Goal: Task Accomplishment & Management: Use online tool/utility

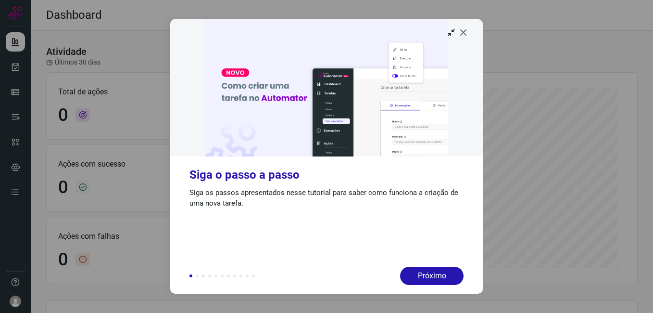
click at [467, 31] on icon at bounding box center [464, 32] width 10 height 10
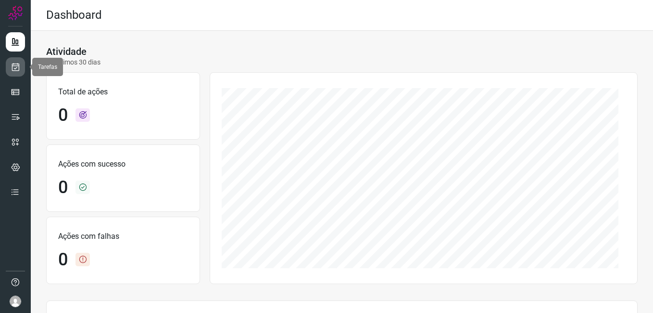
click at [20, 68] on icon at bounding box center [16, 67] width 10 height 10
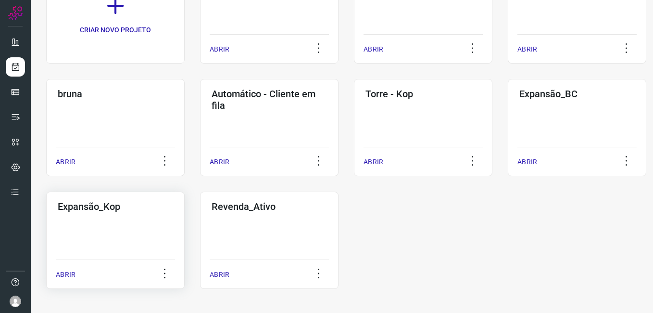
click at [147, 216] on div "Expansão_Kop ABRIR" at bounding box center [115, 239] width 138 height 97
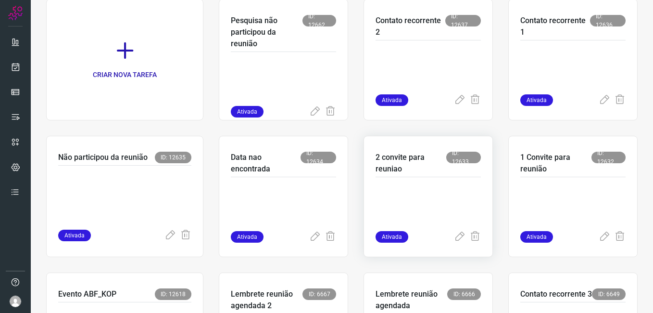
scroll to position [190, 0]
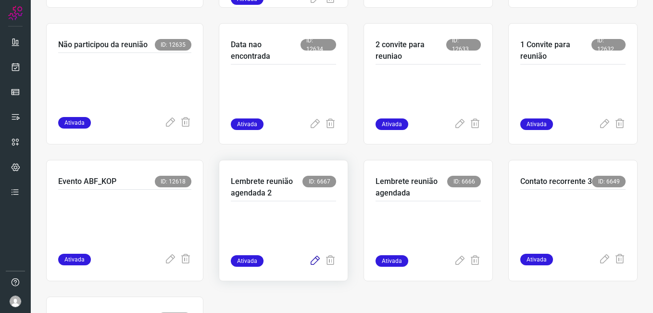
click at [311, 259] on icon at bounding box center [315, 261] width 12 height 12
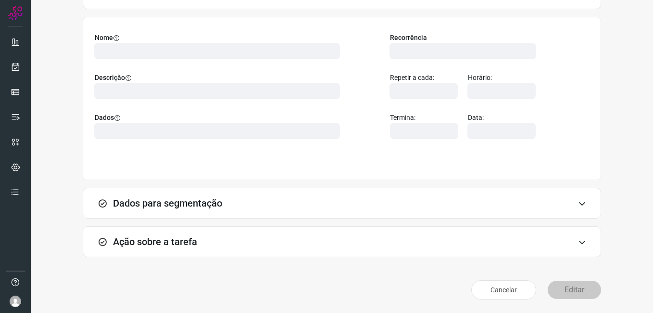
scroll to position [63, 0]
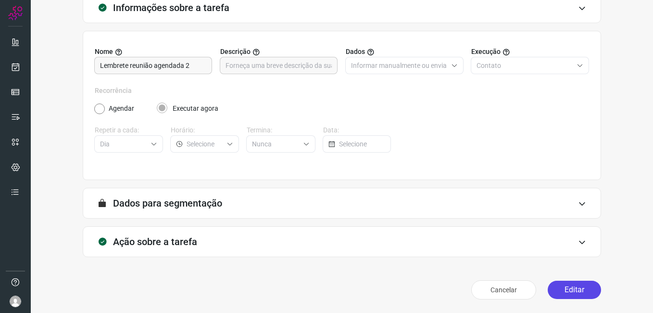
click at [561, 288] on button "Editar" at bounding box center [574, 289] width 53 height 18
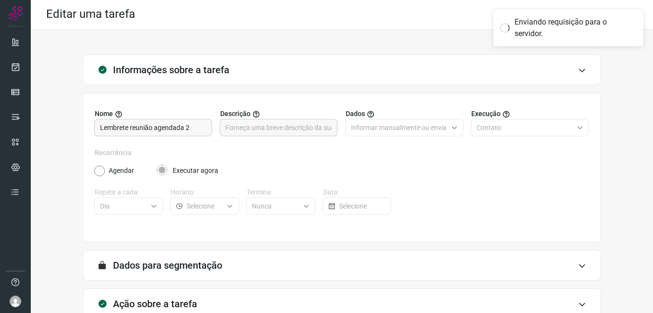
scroll to position [0, 0]
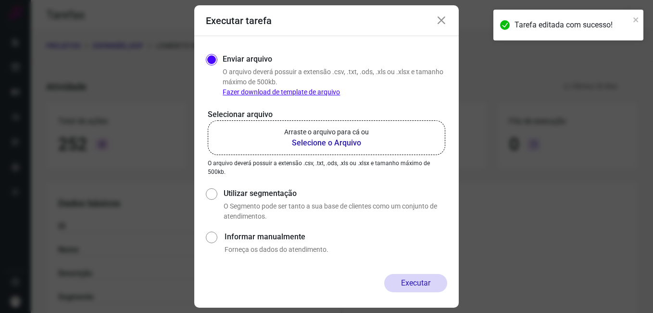
click at [317, 147] on b "Selecione o Arquivo" at bounding box center [326, 143] width 85 height 12
click at [0, 0] on input "Arraste o arquivo para cá ou Selecione o Arquivo" at bounding box center [0, 0] width 0 height 0
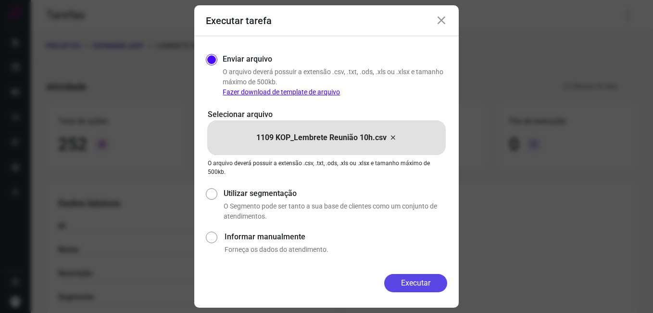
click at [391, 283] on button "Executar" at bounding box center [415, 283] width 63 height 18
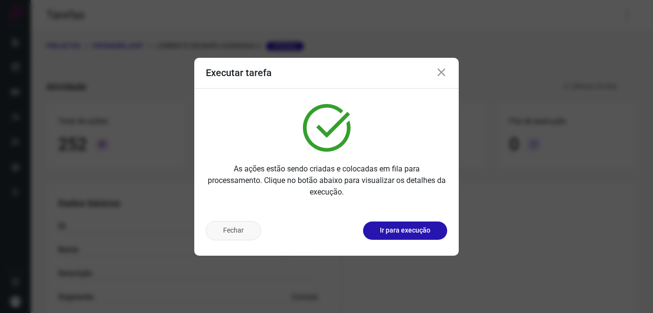
click at [220, 233] on button "Fechar" at bounding box center [233, 230] width 55 height 19
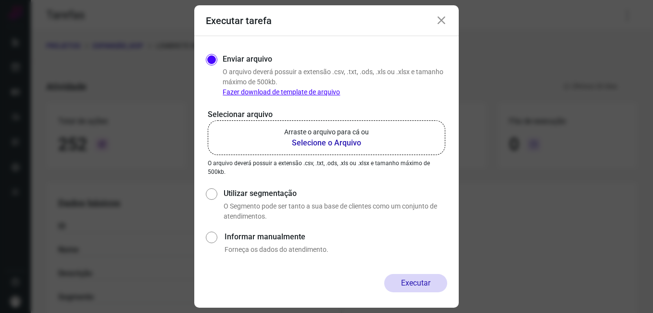
click at [441, 19] on icon at bounding box center [442, 21] width 12 height 12
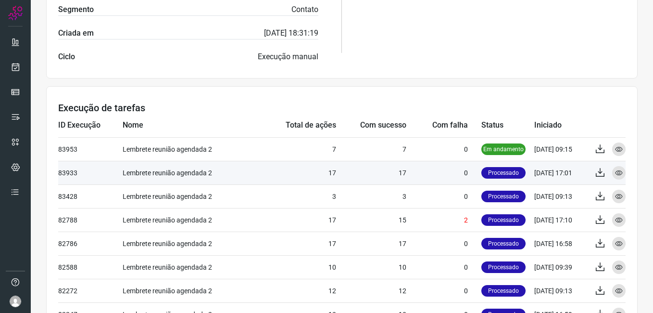
scroll to position [289, 0]
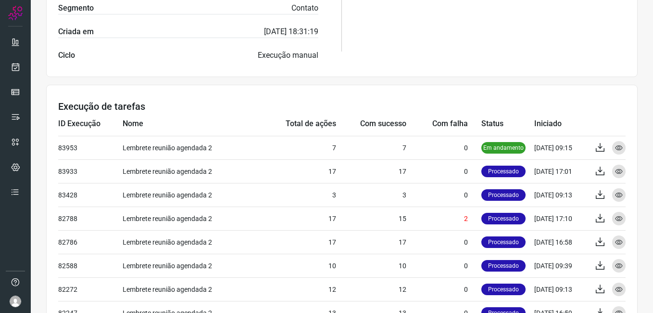
drag, startPoint x: 46, startPoint y: 264, endPoint x: 49, endPoint y: 257, distance: 8.0
click at [44, 264] on div "Atividade Lembrete reunião agendada 2 Ativada Últimos 30 dias Total de ações 25…" at bounding box center [342, 96] width 622 height 647
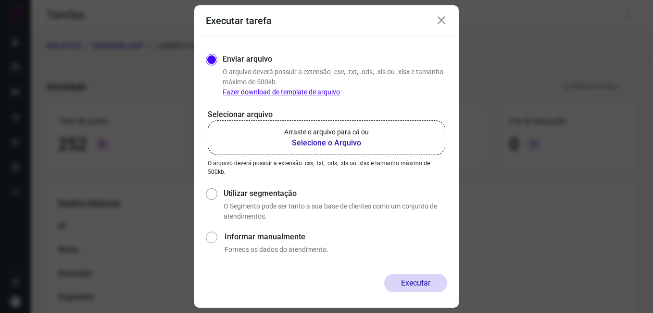
drag, startPoint x: 444, startPoint y: 17, endPoint x: 437, endPoint y: 85, distance: 68.6
click at [443, 17] on icon at bounding box center [442, 21] width 12 height 12
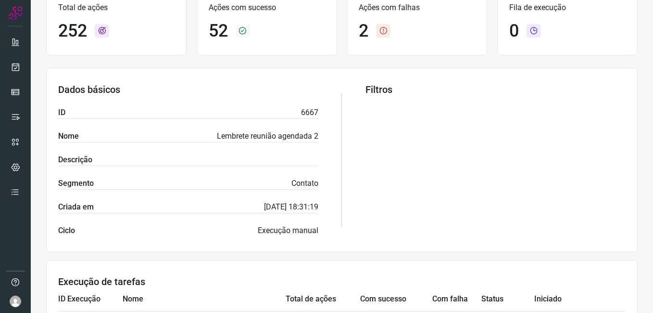
scroll to position [289, 0]
